Goal: Information Seeking & Learning: Learn about a topic

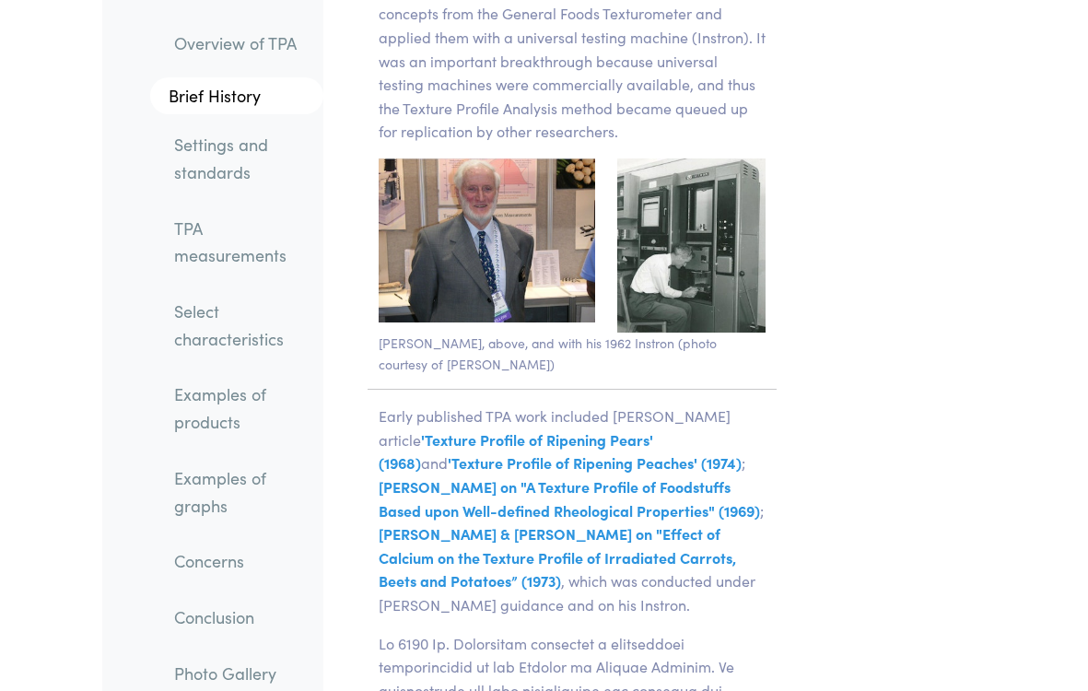
scroll to position [4614, 0]
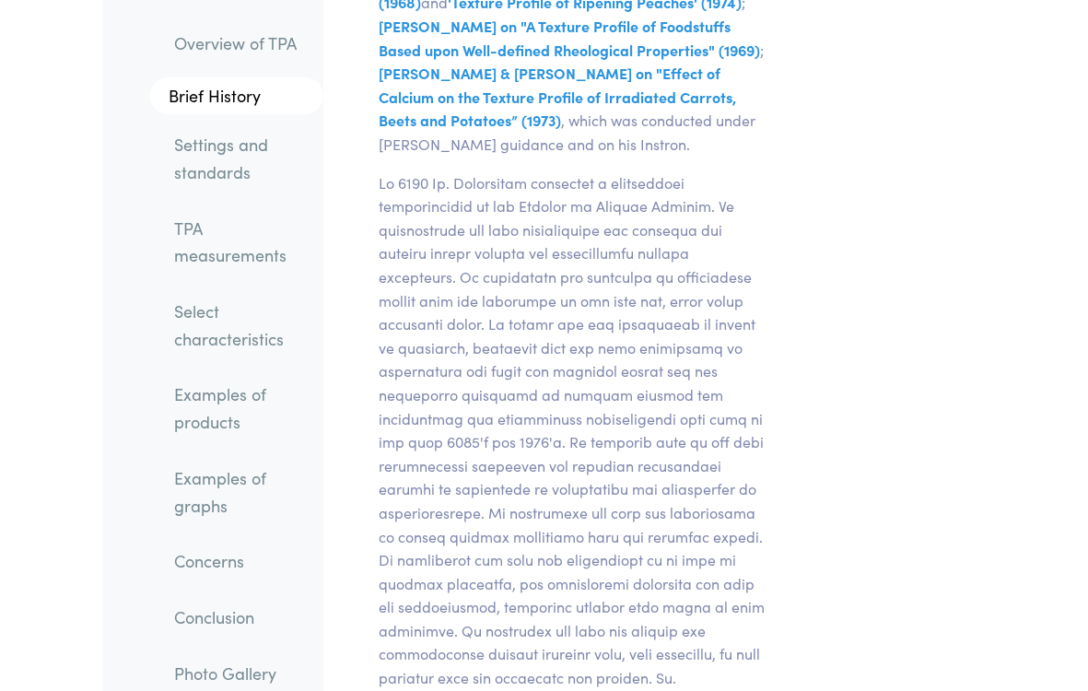
scroll to position [4983, 0]
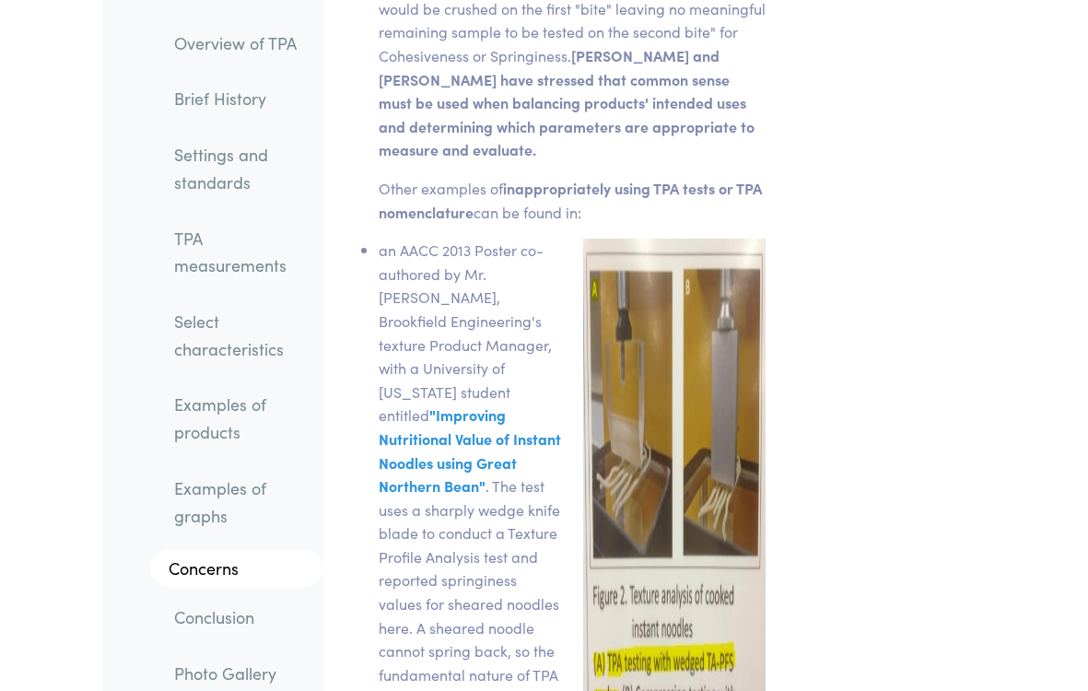
scroll to position [33269, 0]
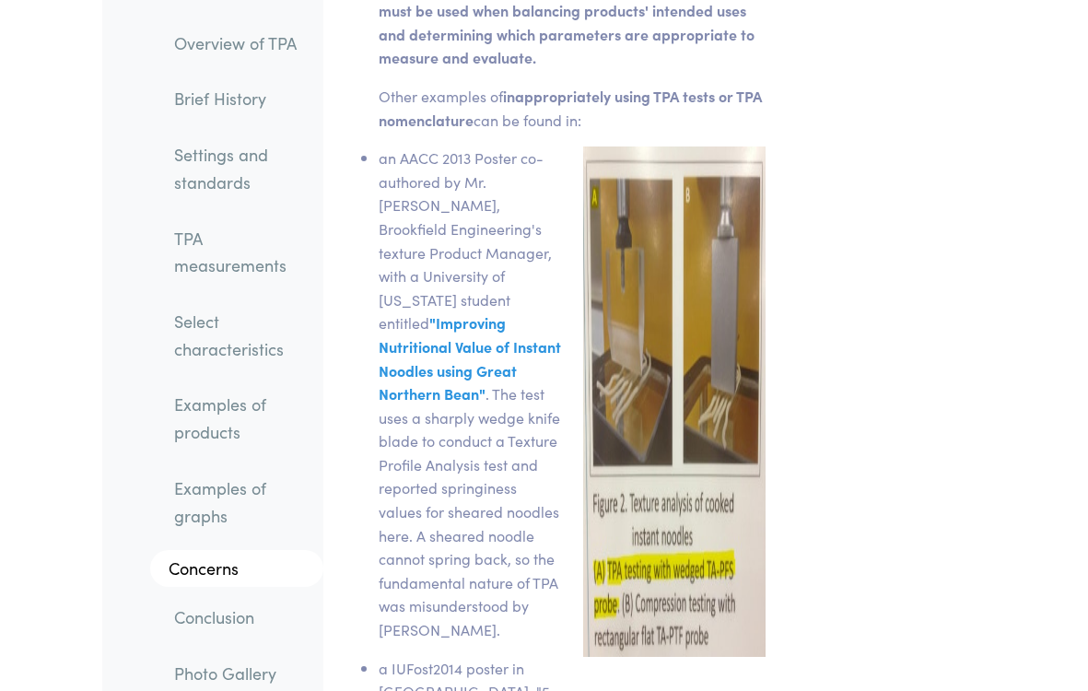
click at [497, 445] on li "an AACC 2013 Poster co-authored by Mr. [PERSON_NAME], Brookfield Engineering's …" at bounding box center [470, 393] width 182 height 495
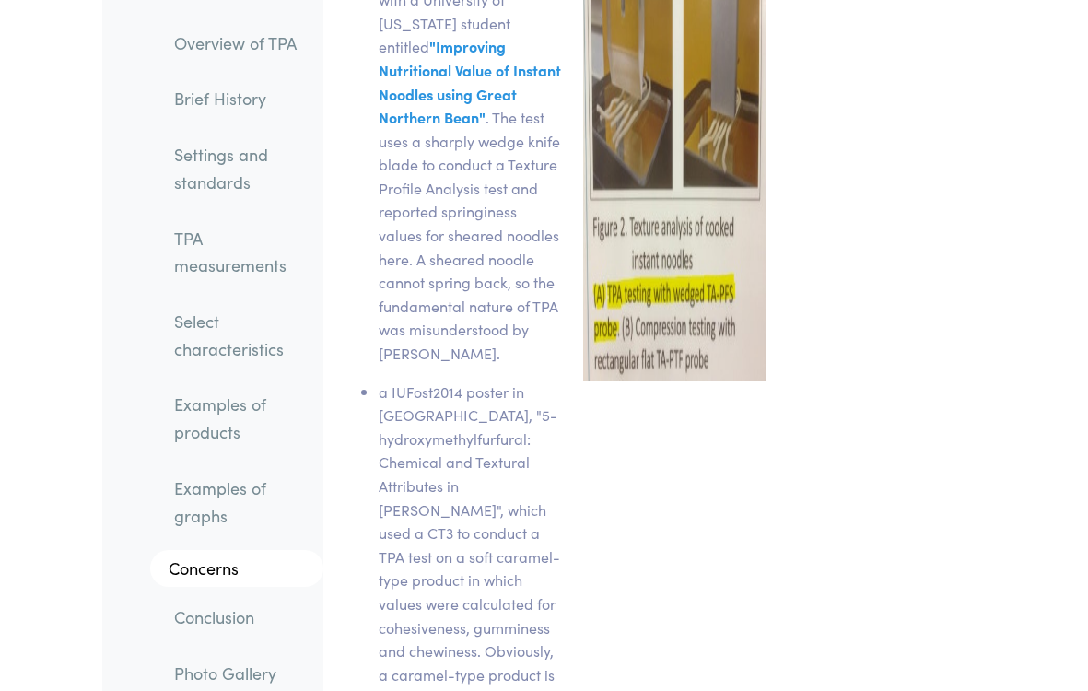
scroll to position [33822, 0]
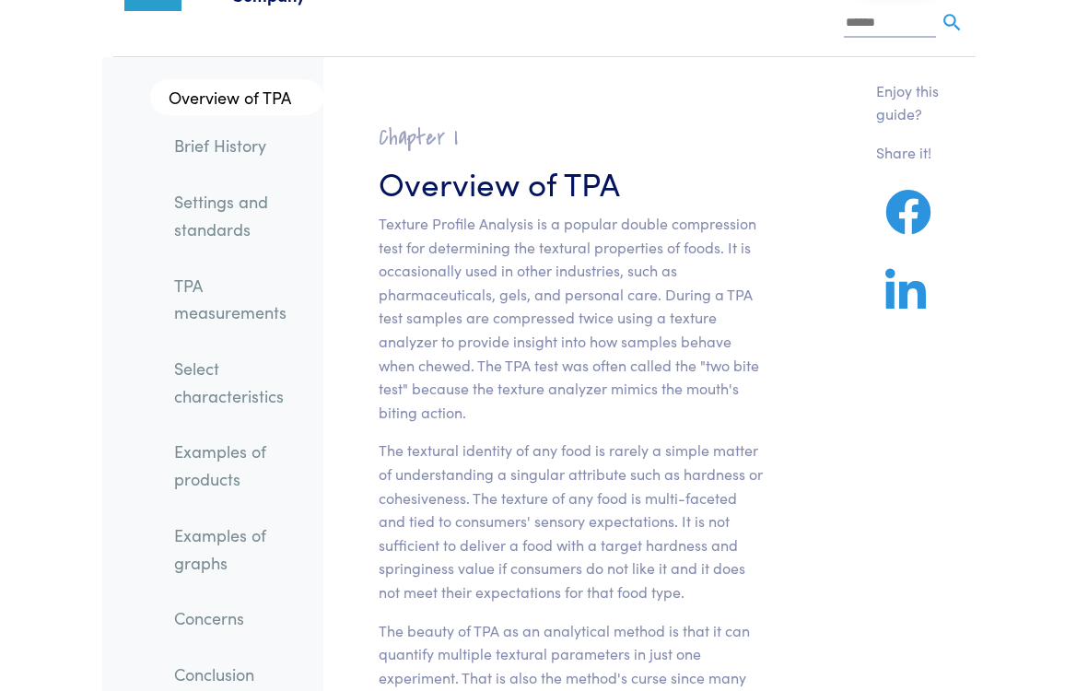
scroll to position [184, 0]
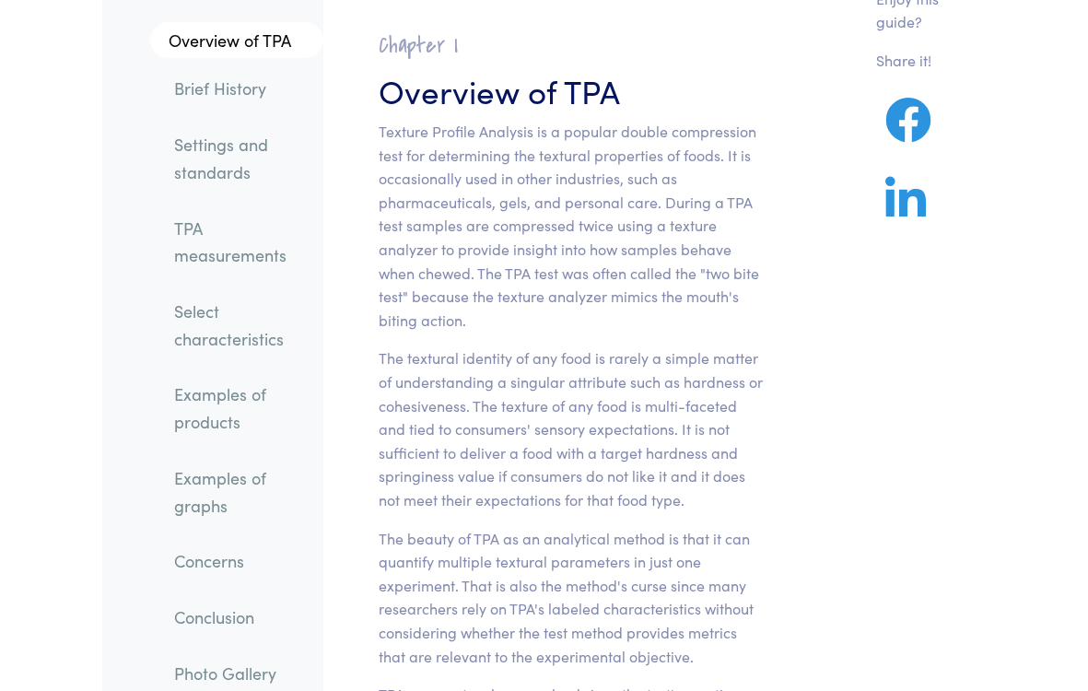
click at [703, 365] on p "The textural identity of any food is rarely a simple matter of understanding a …" at bounding box center [572, 428] width 387 height 165
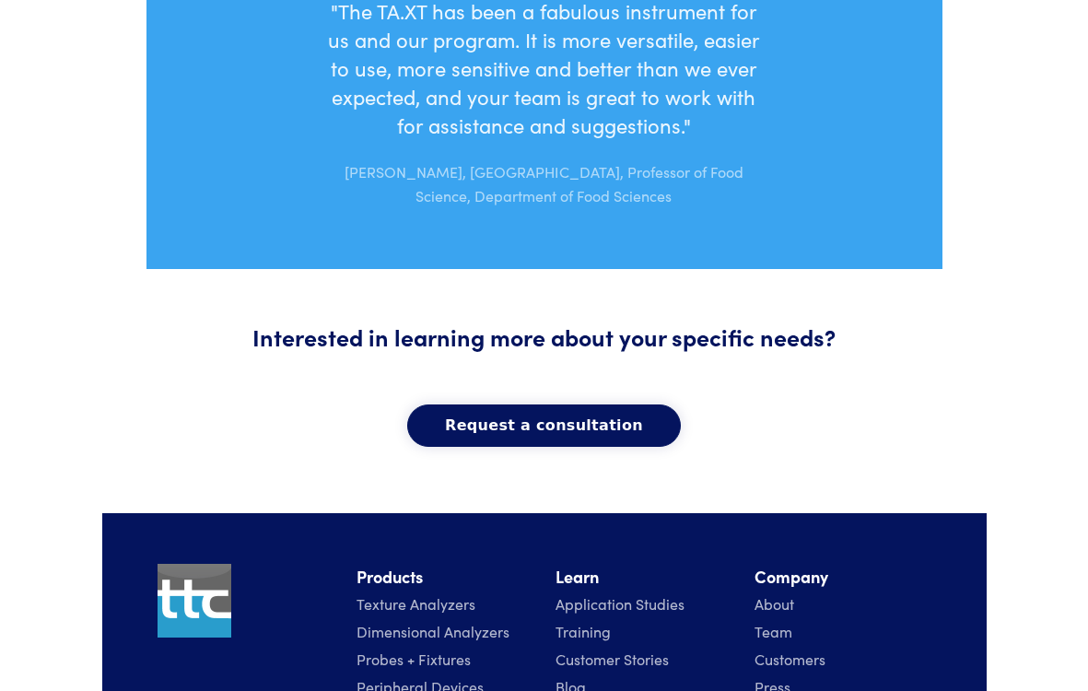
scroll to position [2874, 0]
